Goal: Information Seeking & Learning: Learn about a topic

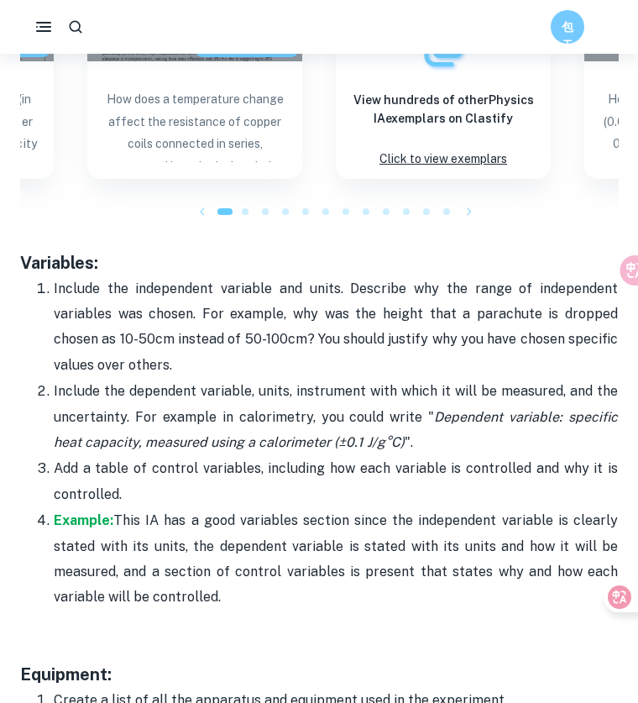
scroll to position [2749, 0]
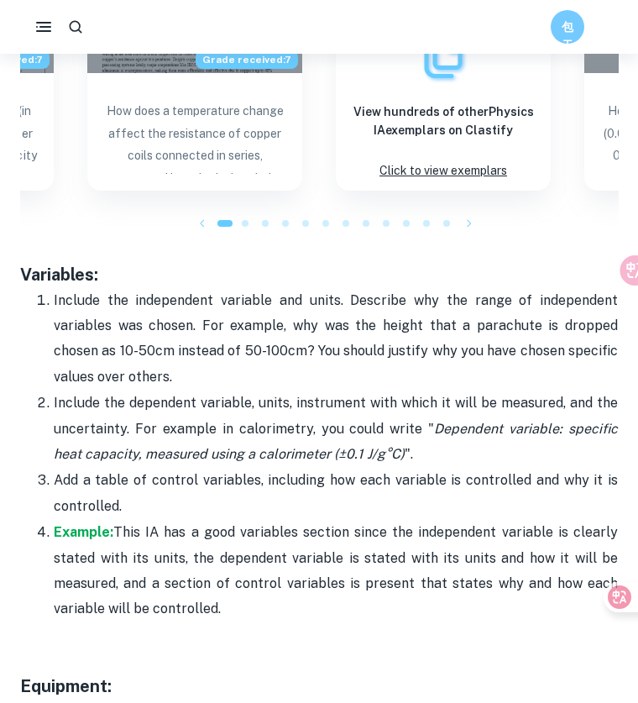
drag, startPoint x: 258, startPoint y: 576, endPoint x: -2, endPoint y: 228, distance: 434.7
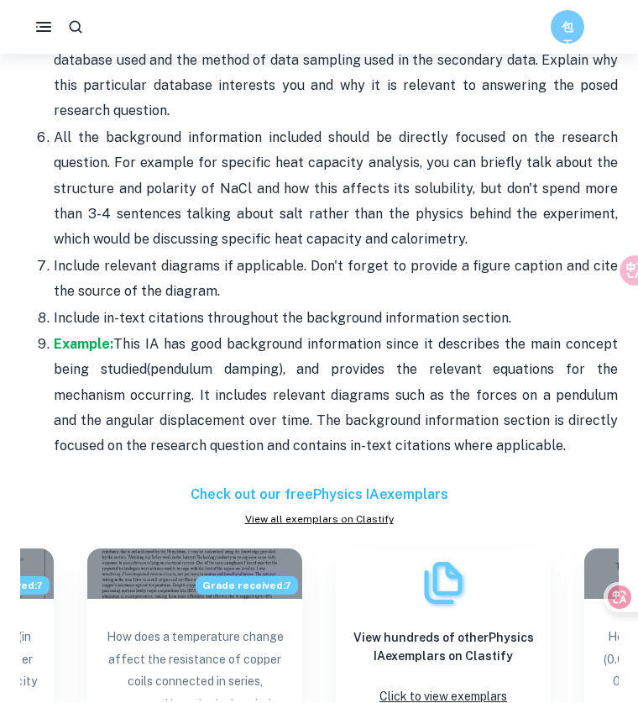
scroll to position [2062, 0]
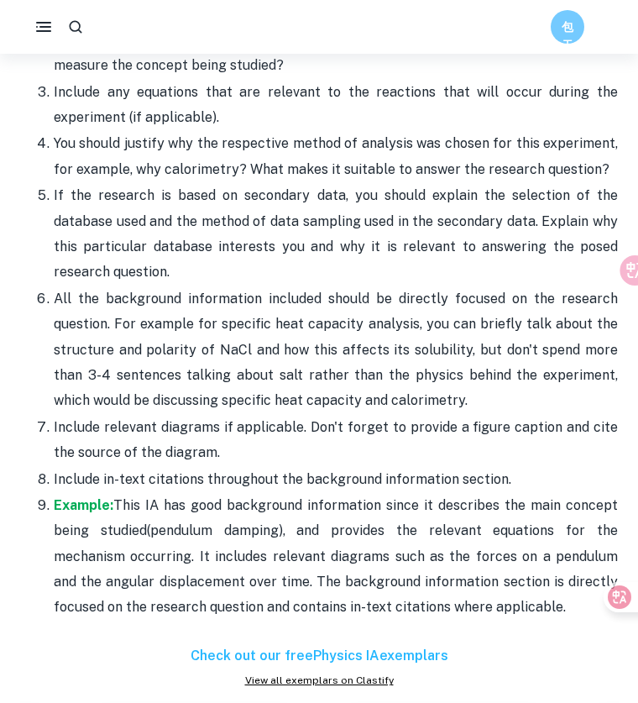
copy div "Variables: Include the independent variable and units. Describe why the range o…"
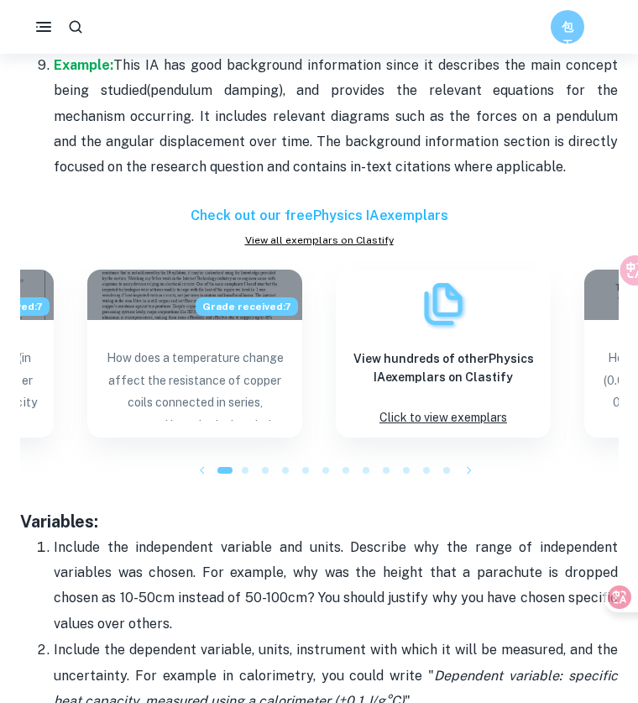
scroll to position [2825, 0]
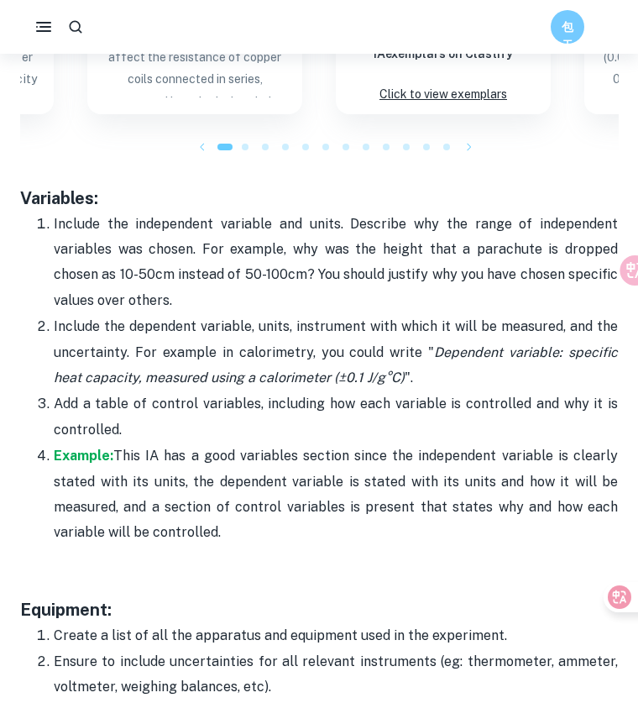
click at [334, 137] on div at bounding box center [326, 147] width 20 height 20
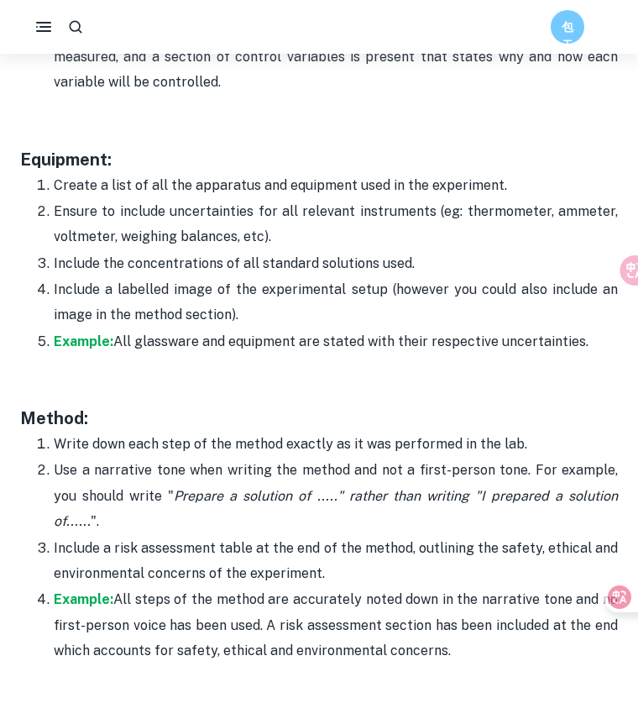
scroll to position [3513, 0]
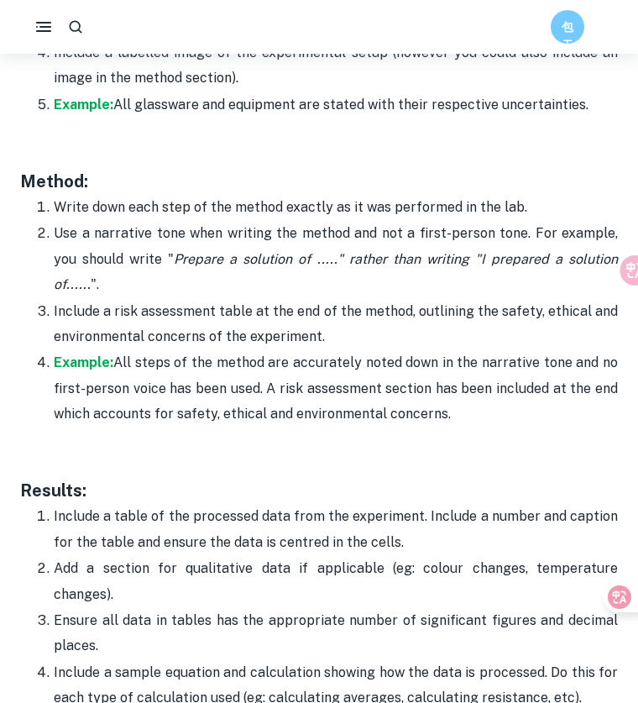
click at [349, 169] on h3 "Method:" at bounding box center [319, 181] width 598 height 25
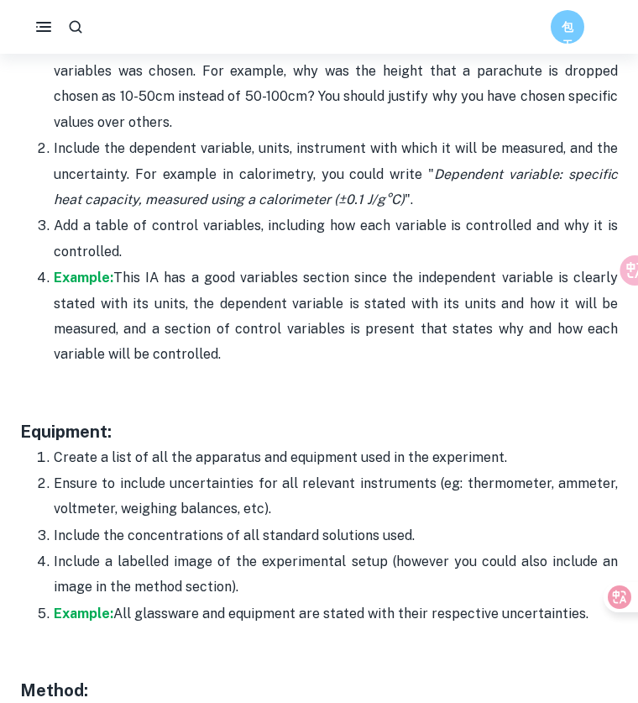
scroll to position [3055, 0]
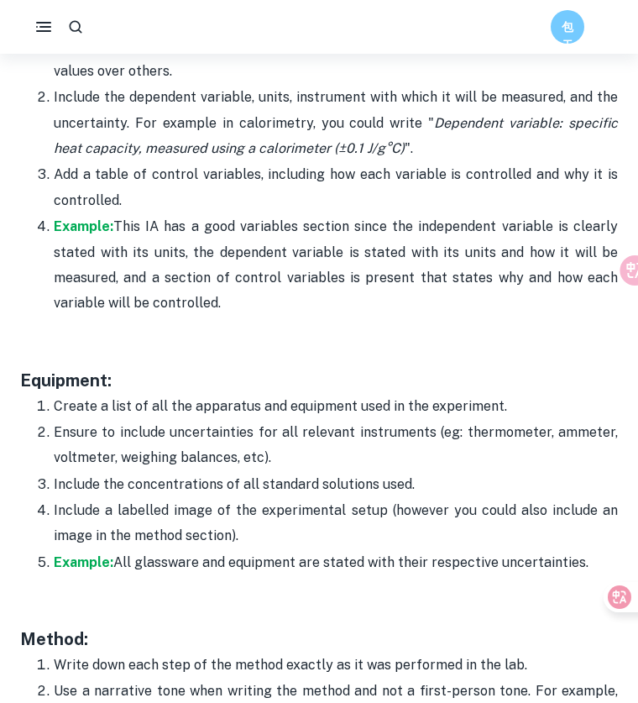
drag, startPoint x: 592, startPoint y: 520, endPoint x: -2, endPoint y: 330, distance: 623.6
copy div "Equipment: Create a list of all the apparatus and equipment used in the experim…"
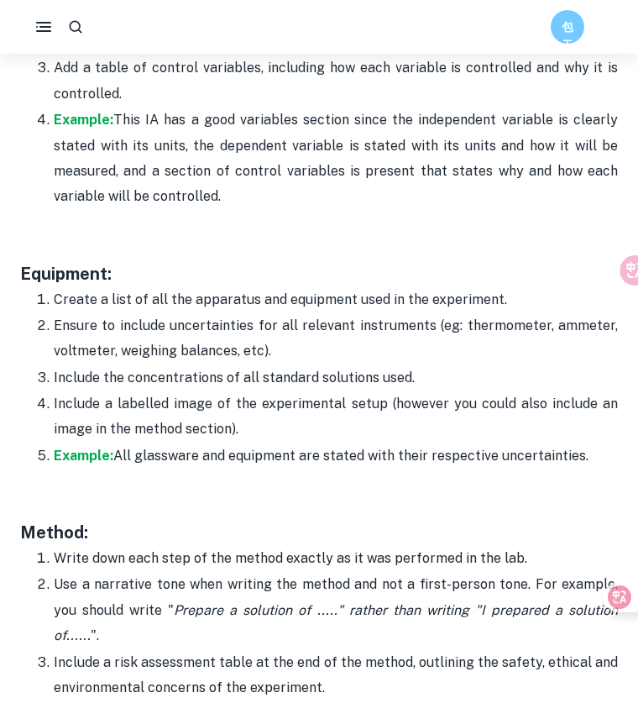
scroll to position [3208, 0]
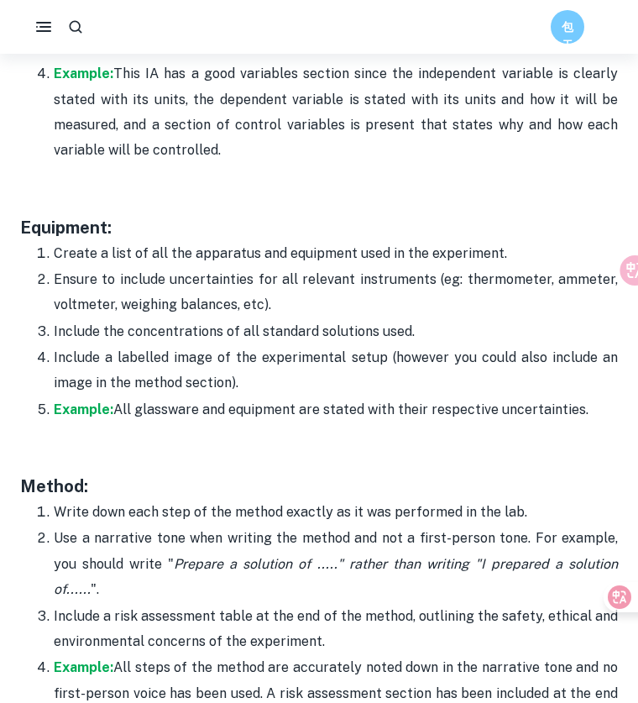
click at [360, 164] on p at bounding box center [319, 176] width 598 height 25
drag, startPoint x: 120, startPoint y: 183, endPoint x: -2, endPoint y: 181, distance: 121.8
copy h3 "Equipment:"
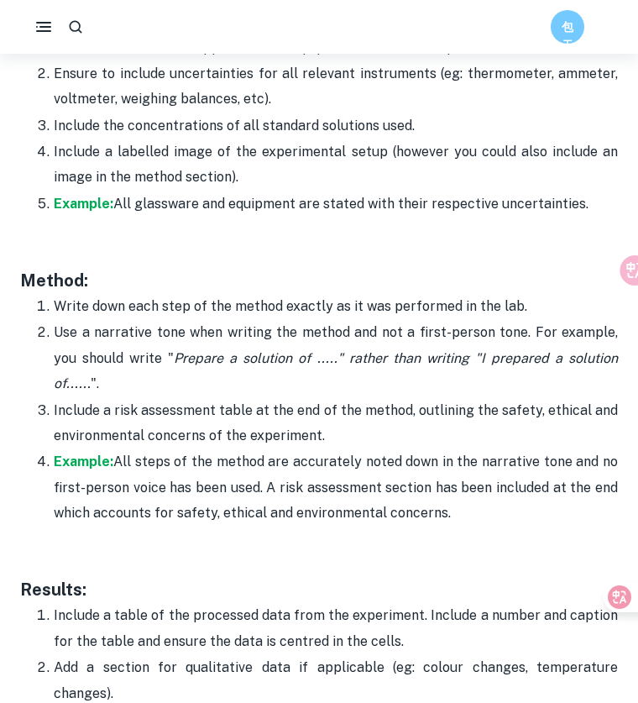
scroll to position [3436, 0]
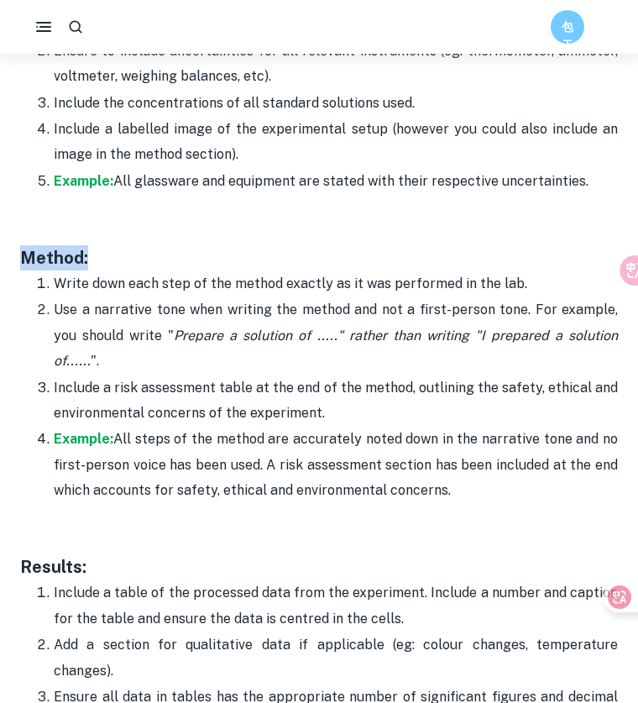
drag, startPoint x: 67, startPoint y: 218, endPoint x: 228, endPoint y: 327, distance: 193.6
click at [486, 427] on p "Example: All steps of the method are accurately noted down in the narrative ton…" at bounding box center [336, 465] width 565 height 76
drag, startPoint x: 394, startPoint y: 405, endPoint x: -2, endPoint y: 220, distance: 436.7
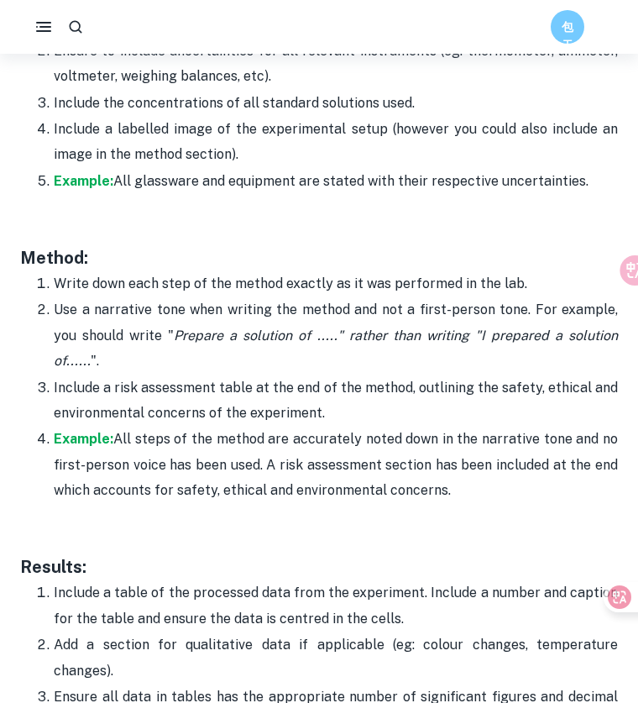
copy div "Method: Write down each step of the method exactly as it was performed in the l…"
click at [249, 245] on h3 "Method:" at bounding box center [319, 257] width 598 height 25
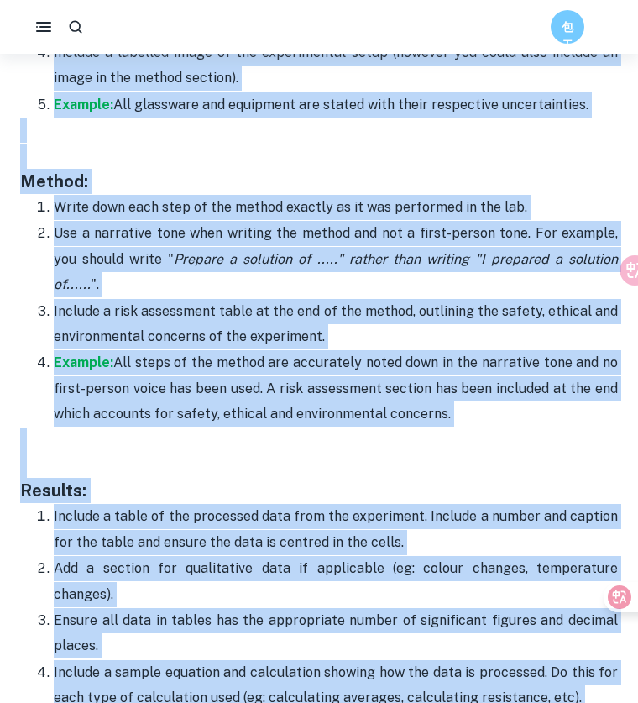
scroll to position [3431, 0]
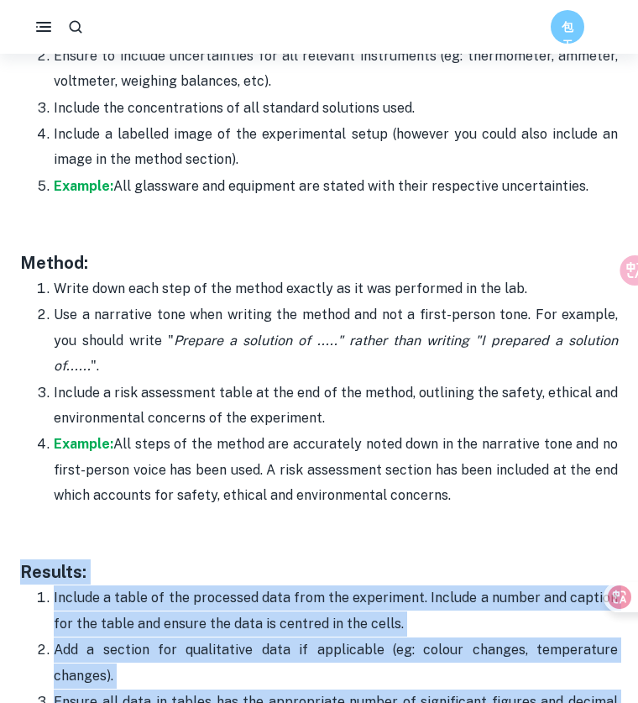
drag, startPoint x: 419, startPoint y: 573, endPoint x: -2, endPoint y: 498, distance: 427.5
copy div "Loremip: Dolorsi a conse ad eli seddoeius temp inci utl etdolorema. Aliquae a m…"
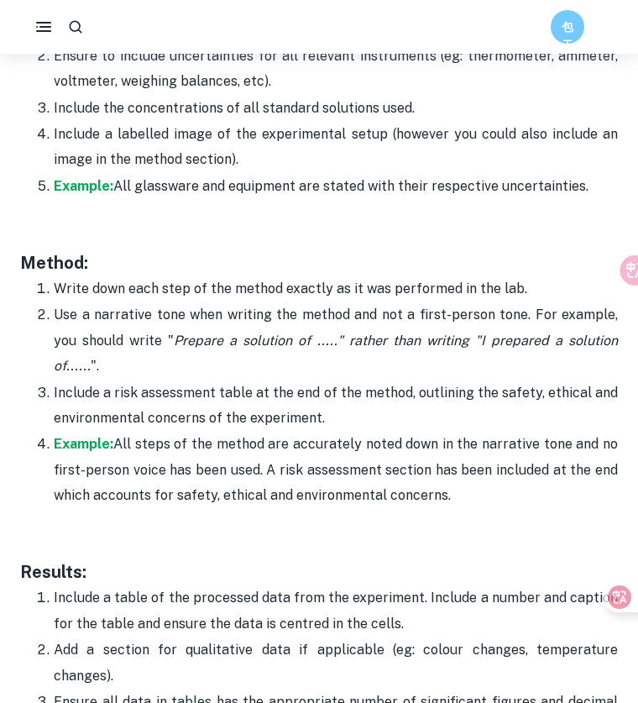
click at [390, 509] on p at bounding box center [319, 521] width 598 height 25
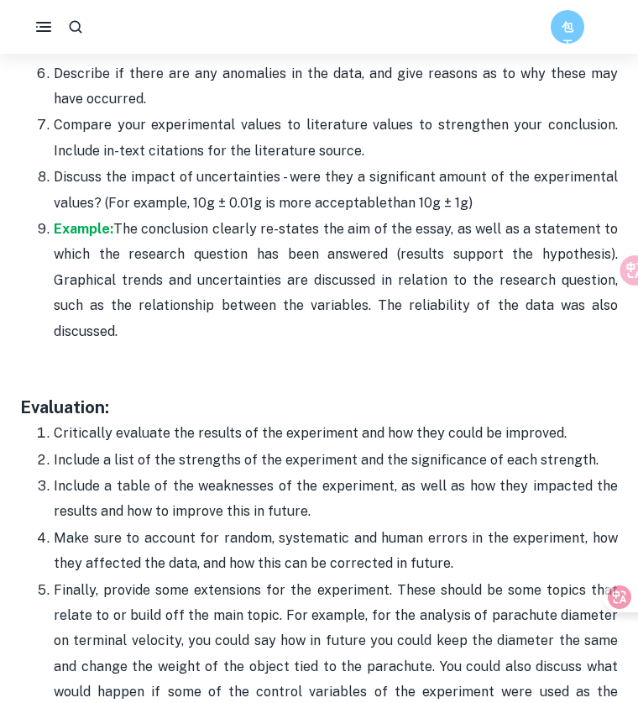
scroll to position [4805, 0]
